Goal: Navigation & Orientation: Find specific page/section

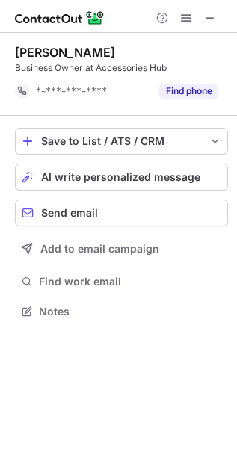
scroll to position [301, 237]
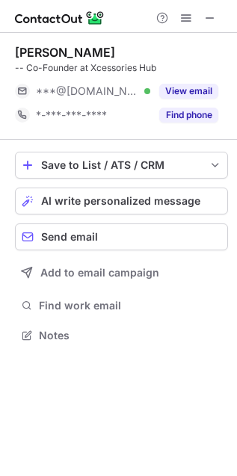
scroll to position [324, 237]
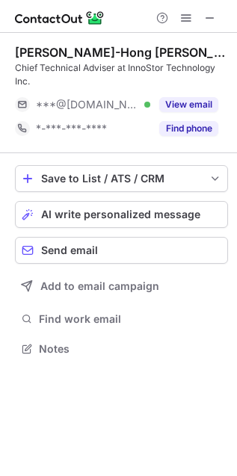
scroll to position [339, 237]
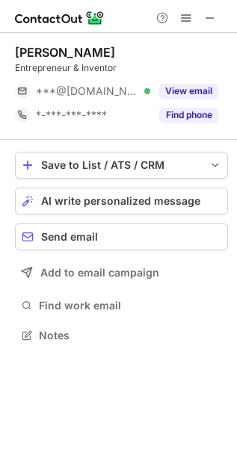
scroll to position [324, 237]
